Goal: Information Seeking & Learning: Learn about a topic

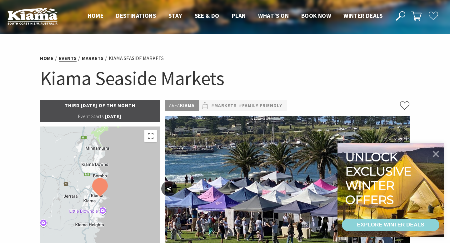
click at [66, 59] on link "Events" at bounding box center [68, 58] width 18 height 7
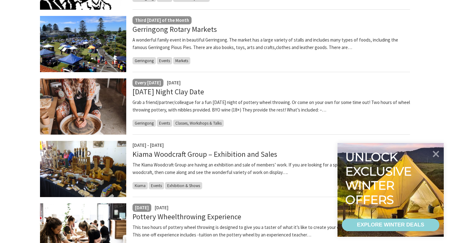
scroll to position [223, 0]
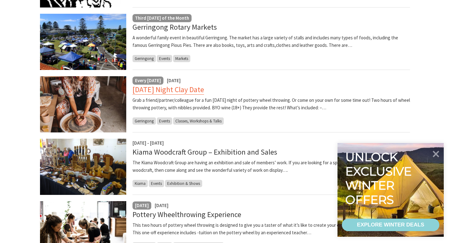
click at [170, 90] on link "Friday Night Clay Date" at bounding box center [169, 90] width 72 height 10
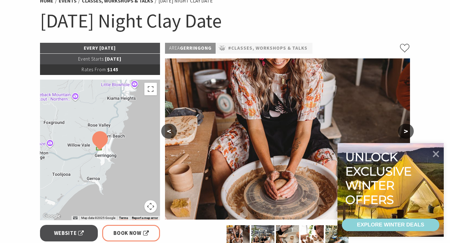
scroll to position [21, 0]
